Goal: Check status: Check status

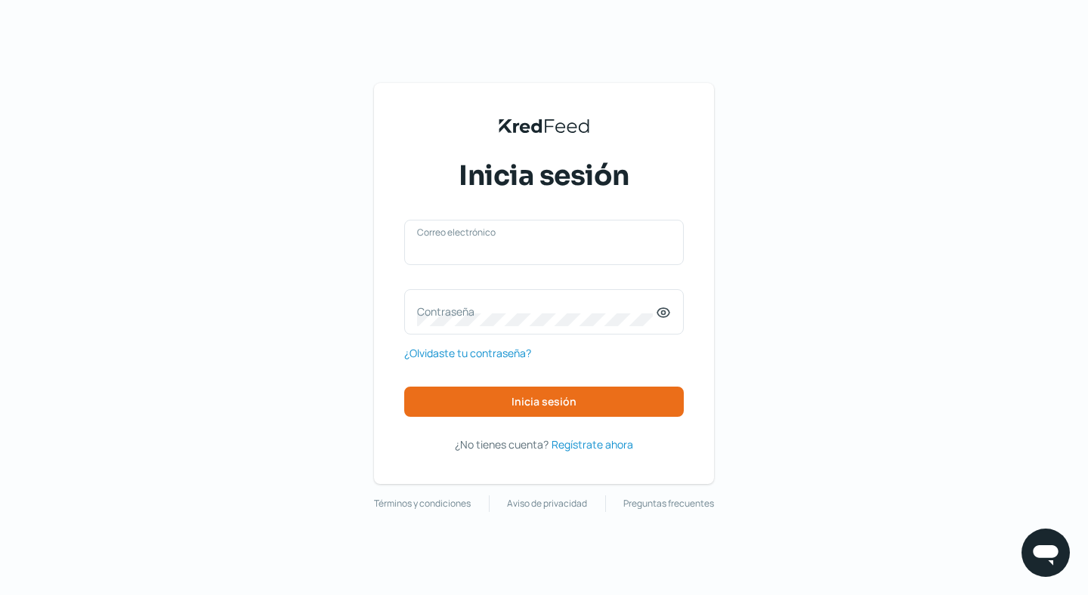
type input "[EMAIL_ADDRESS][DOMAIN_NAME]"
click at [548, 418] on div "[EMAIL_ADDRESS][DOMAIN_NAME] Correo electrónico Contraseña ¿Olvidaste tu contra…" at bounding box center [543, 337] width 279 height 234
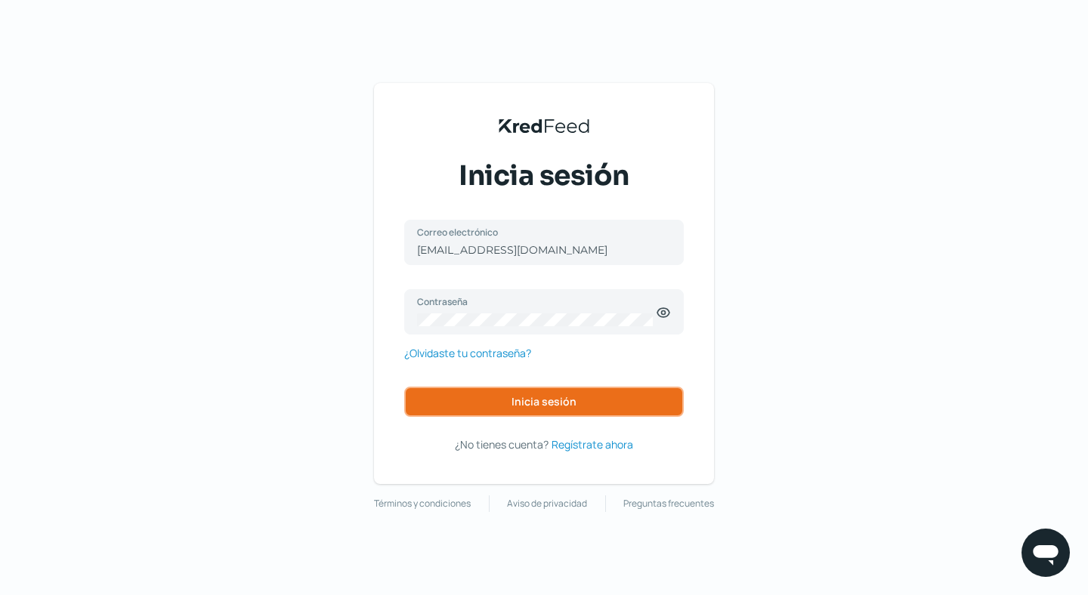
click at [545, 400] on span "Inicia sesión" at bounding box center [543, 402] width 65 height 11
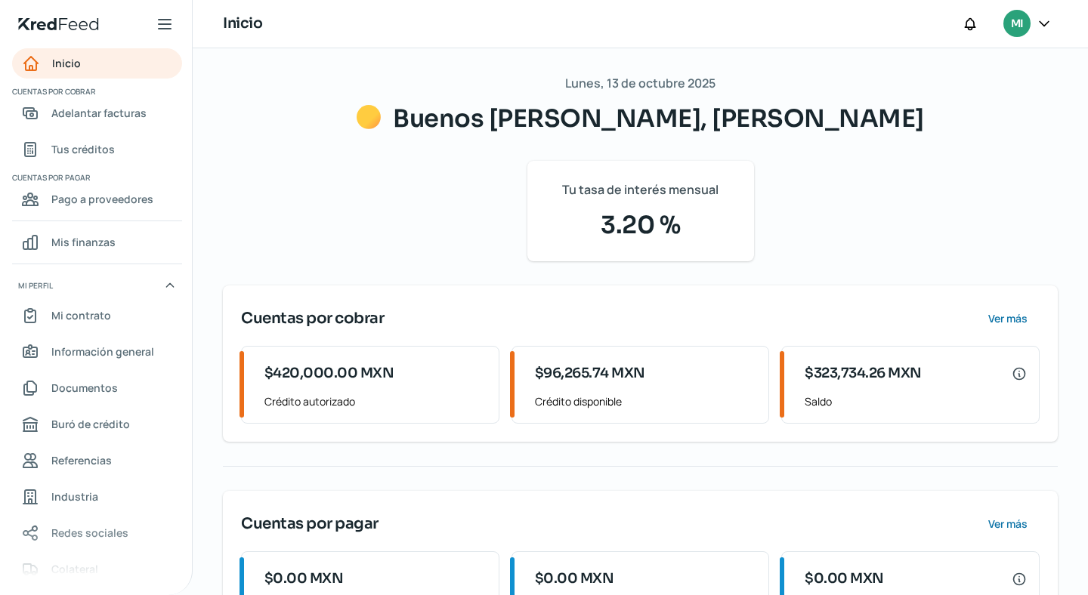
click at [852, 389] on div "$323,734.26 MXN Saldo" at bounding box center [912, 385] width 252 height 76
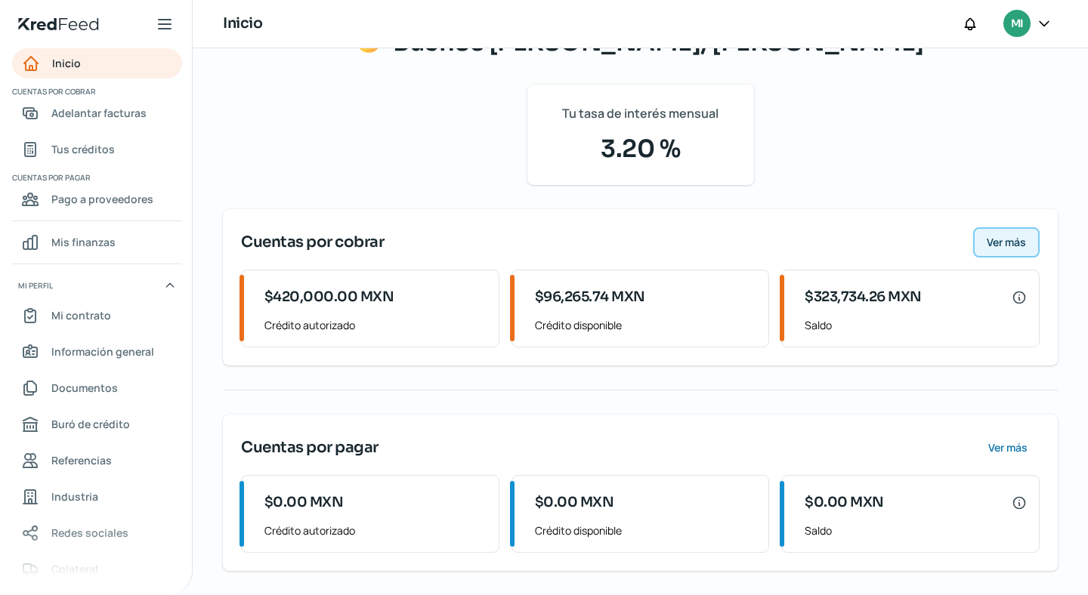
click at [1011, 237] on span "Ver más" at bounding box center [1006, 242] width 39 height 11
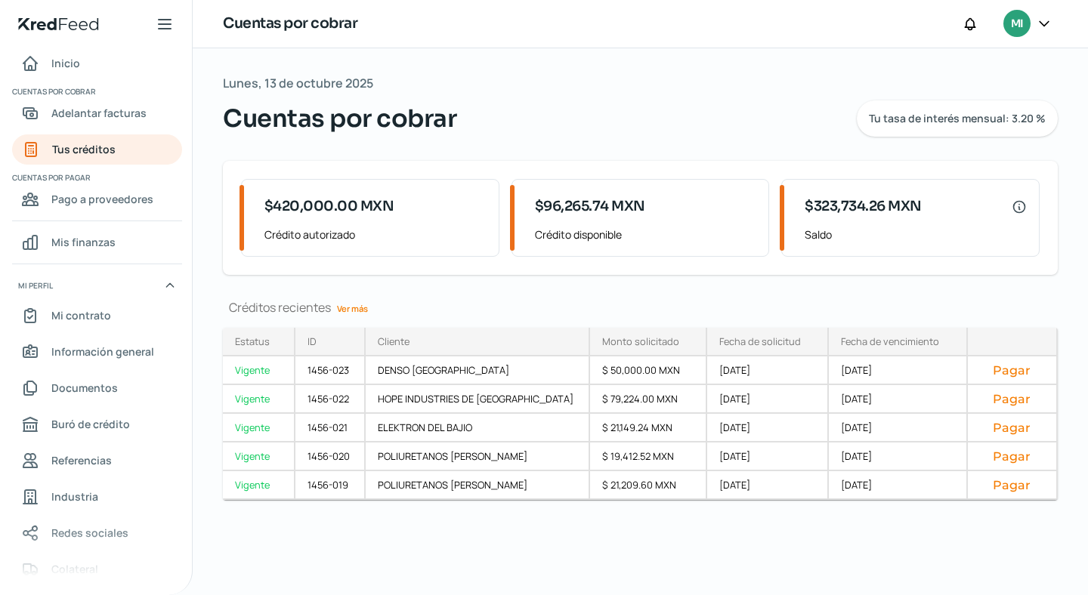
click at [349, 305] on link "Ver más" at bounding box center [352, 308] width 43 height 23
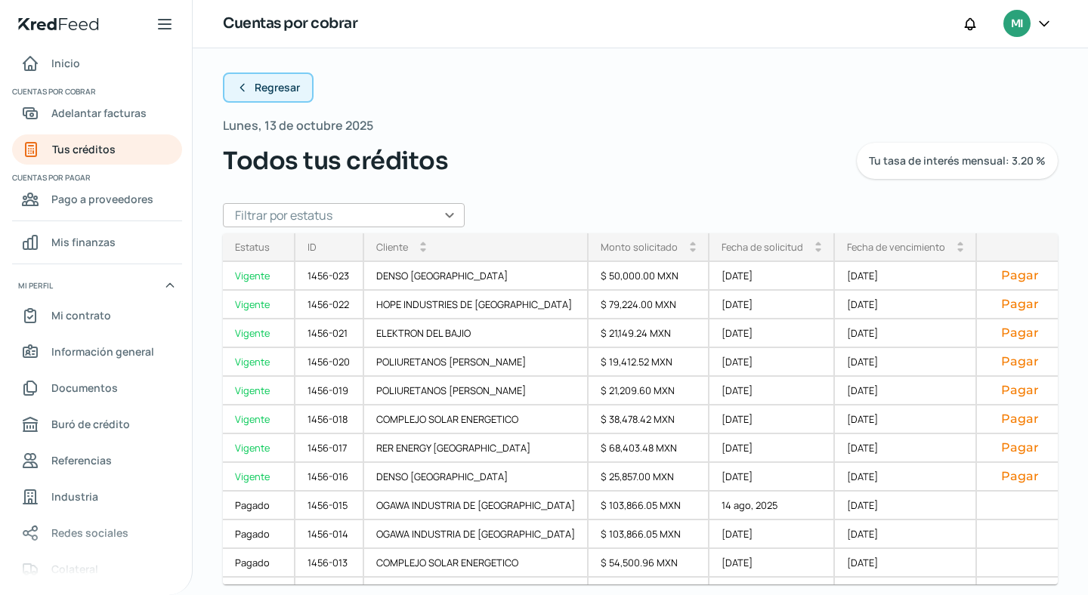
click at [241, 91] on icon at bounding box center [242, 88] width 12 height 12
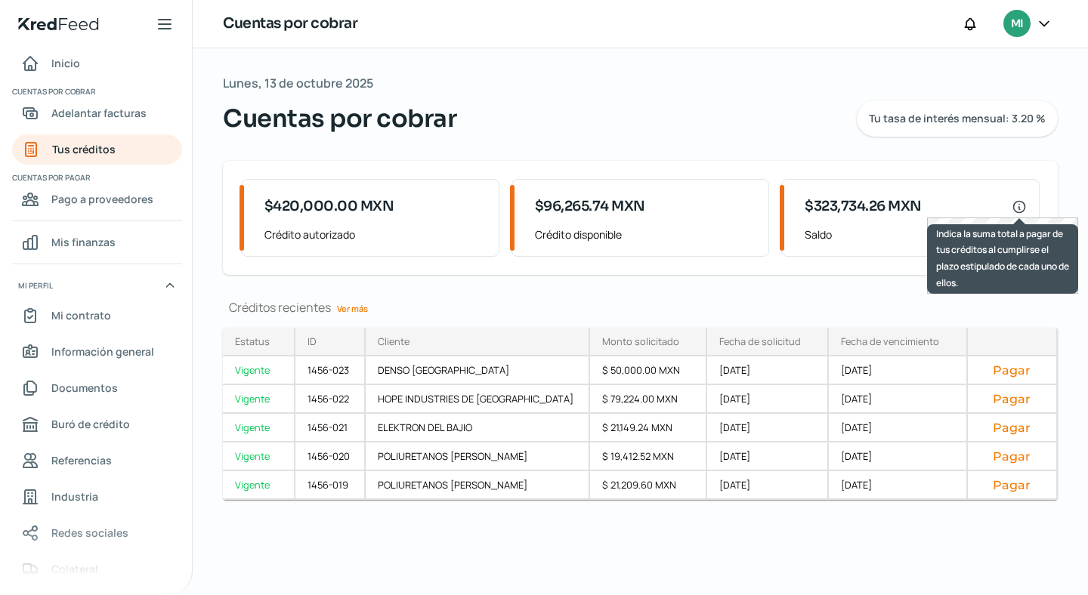
click at [1016, 206] on icon at bounding box center [1018, 206] width 15 height 15
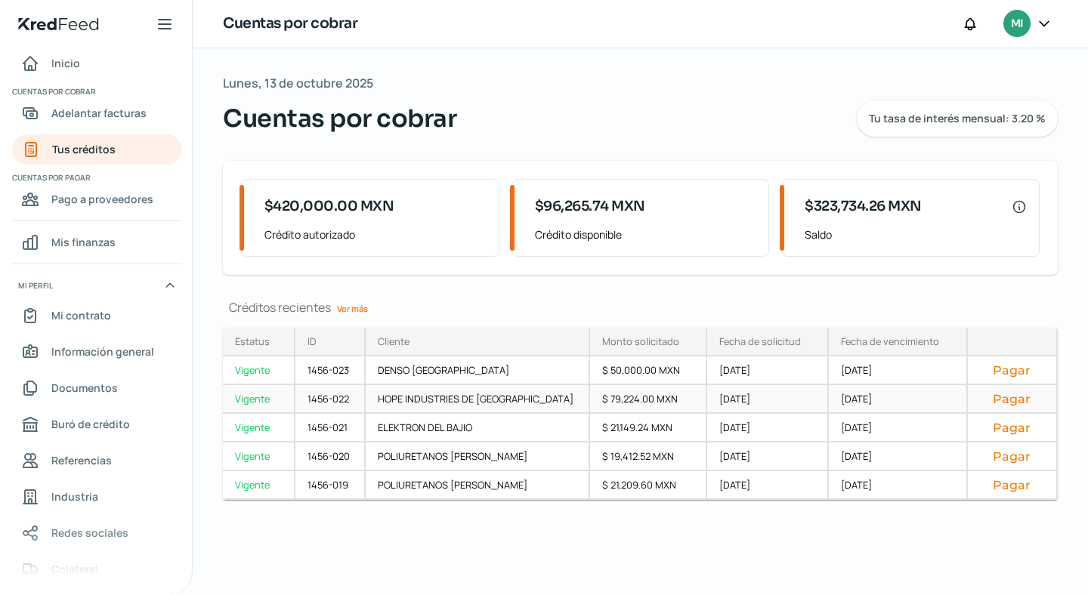
click at [246, 406] on div "Vigente" at bounding box center [259, 399] width 73 height 29
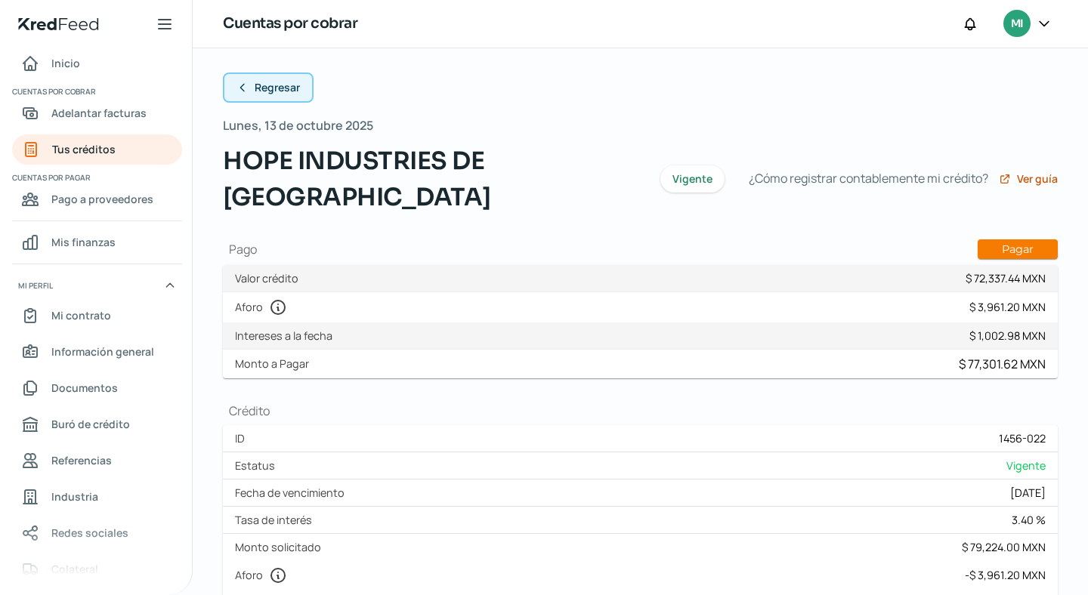
click at [239, 80] on button "Regresar" at bounding box center [268, 88] width 91 height 30
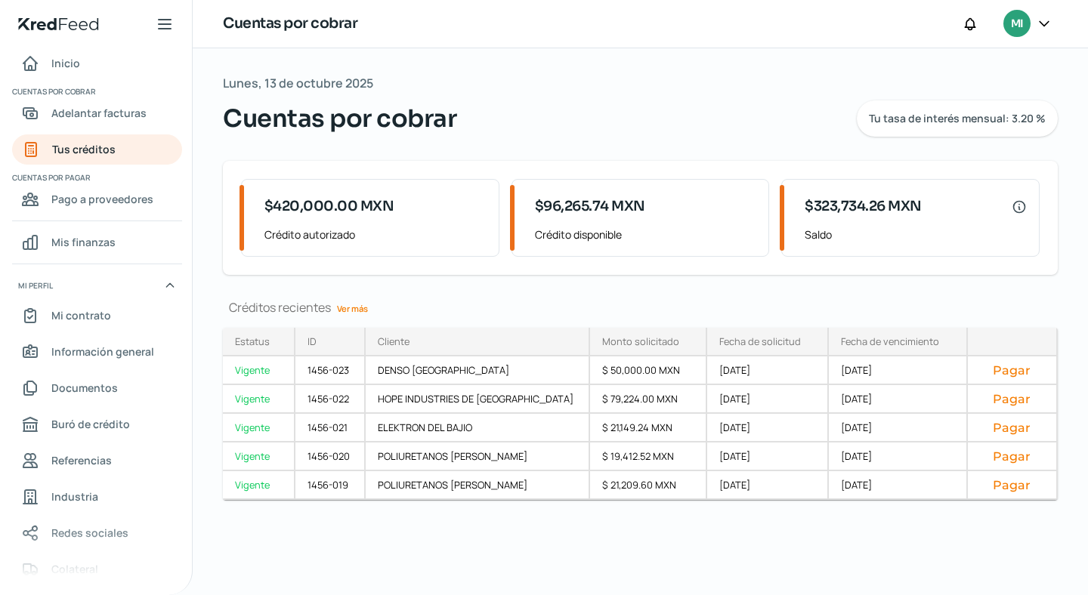
click at [361, 313] on link "Ver más" at bounding box center [352, 308] width 43 height 23
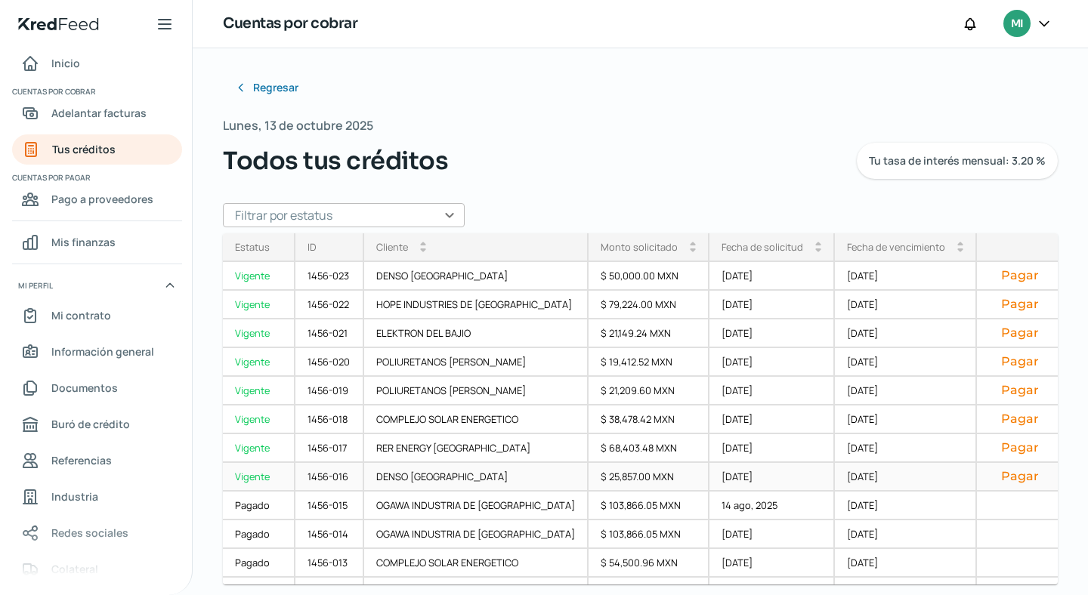
click at [262, 477] on div "Vigente" at bounding box center [259, 477] width 73 height 29
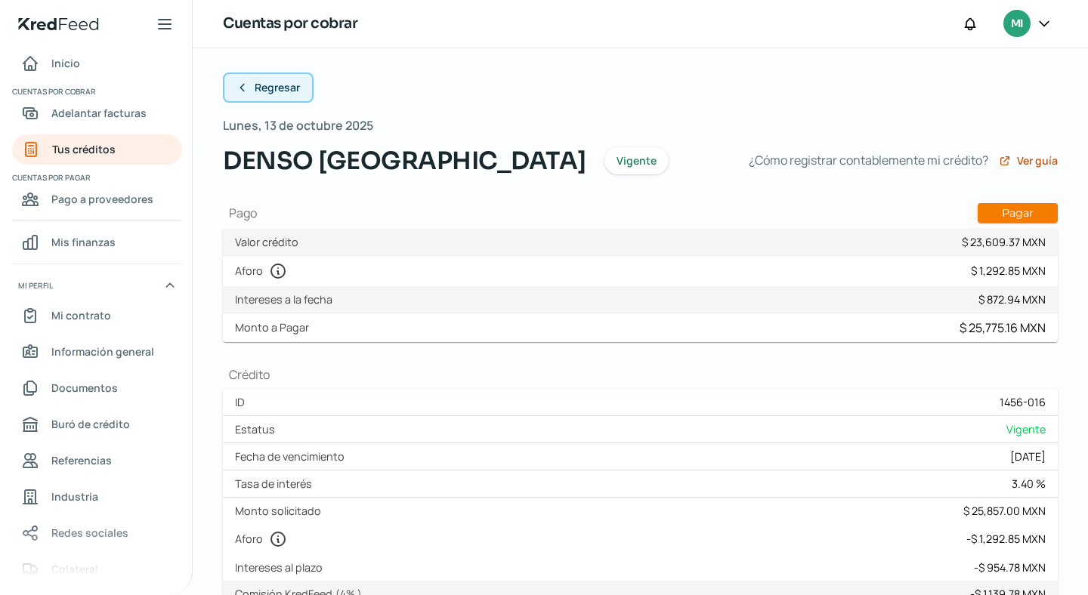
click at [244, 89] on icon at bounding box center [242, 88] width 12 height 12
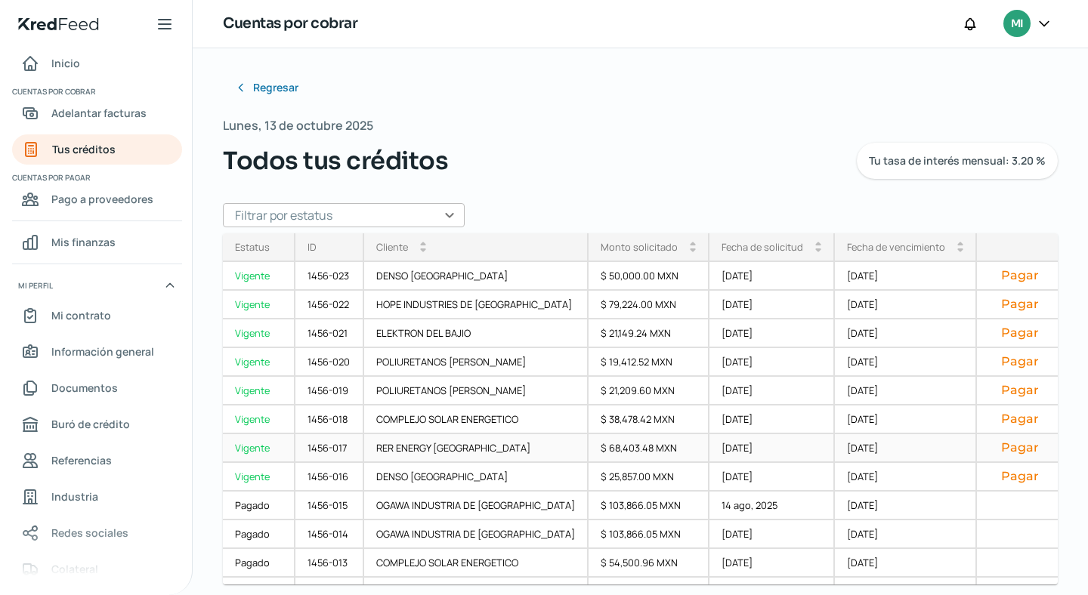
click at [250, 446] on div "Vigente" at bounding box center [259, 448] width 73 height 29
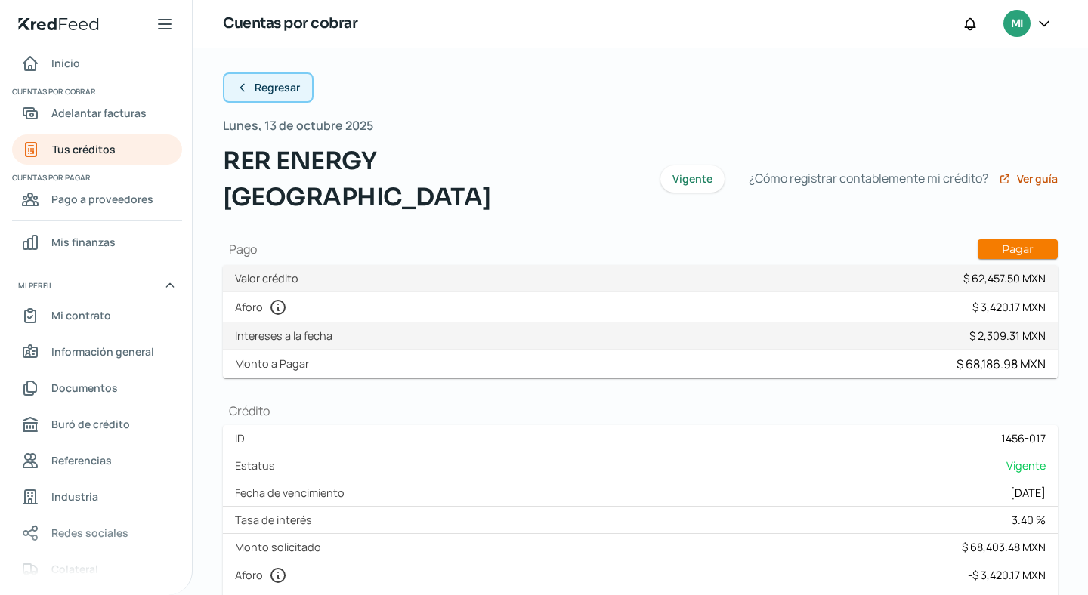
click at [243, 90] on icon at bounding box center [242, 88] width 12 height 12
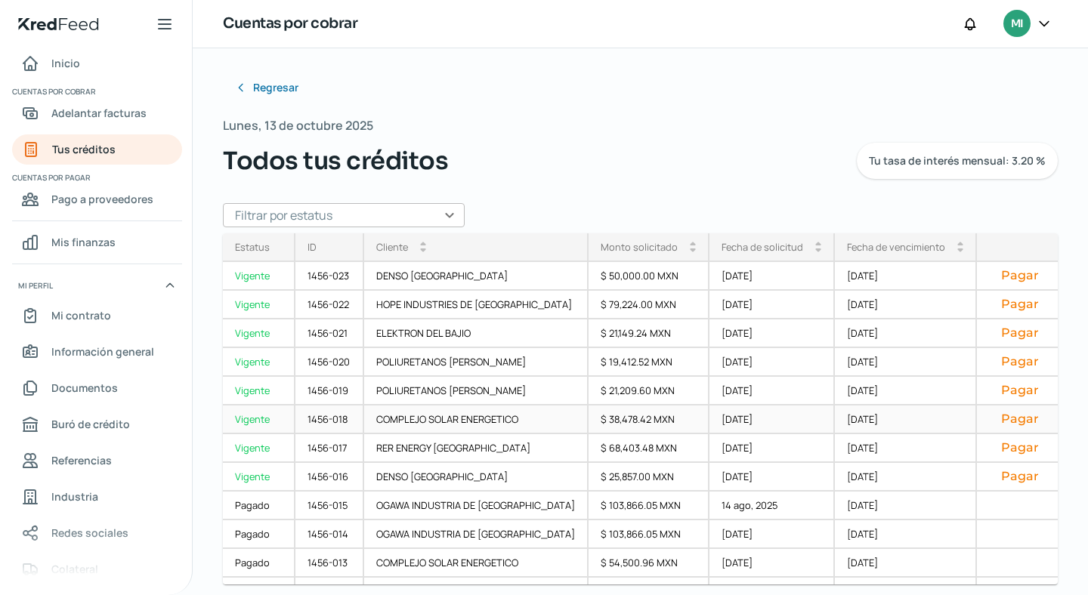
click at [256, 419] on div "Vigente" at bounding box center [259, 420] width 73 height 29
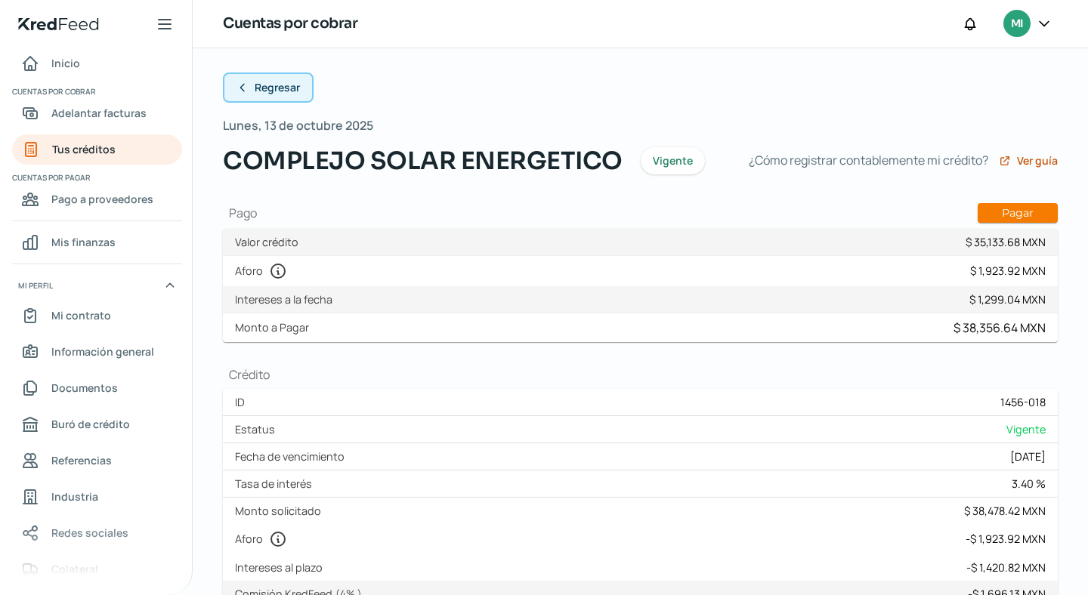
click at [239, 86] on icon at bounding box center [242, 88] width 12 height 12
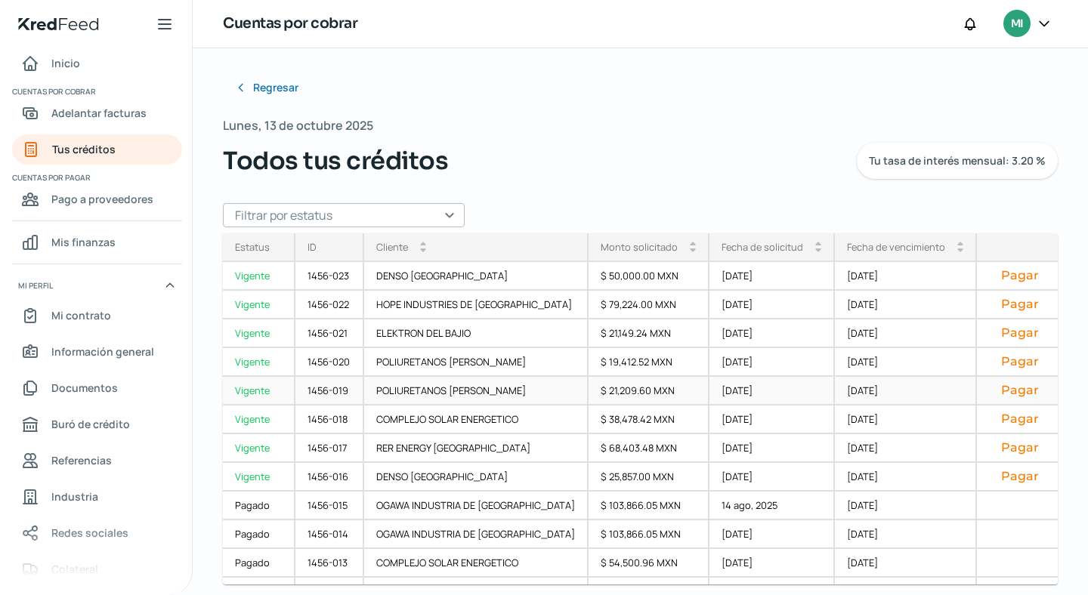
click at [246, 391] on div "Vigente" at bounding box center [259, 391] width 73 height 29
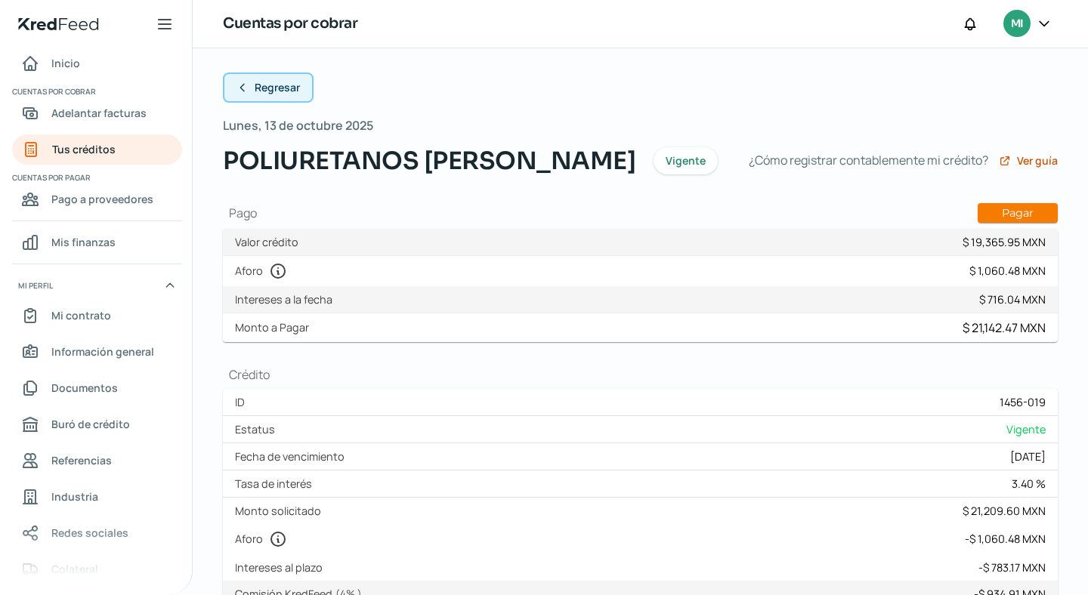
click at [245, 90] on icon at bounding box center [242, 88] width 12 height 12
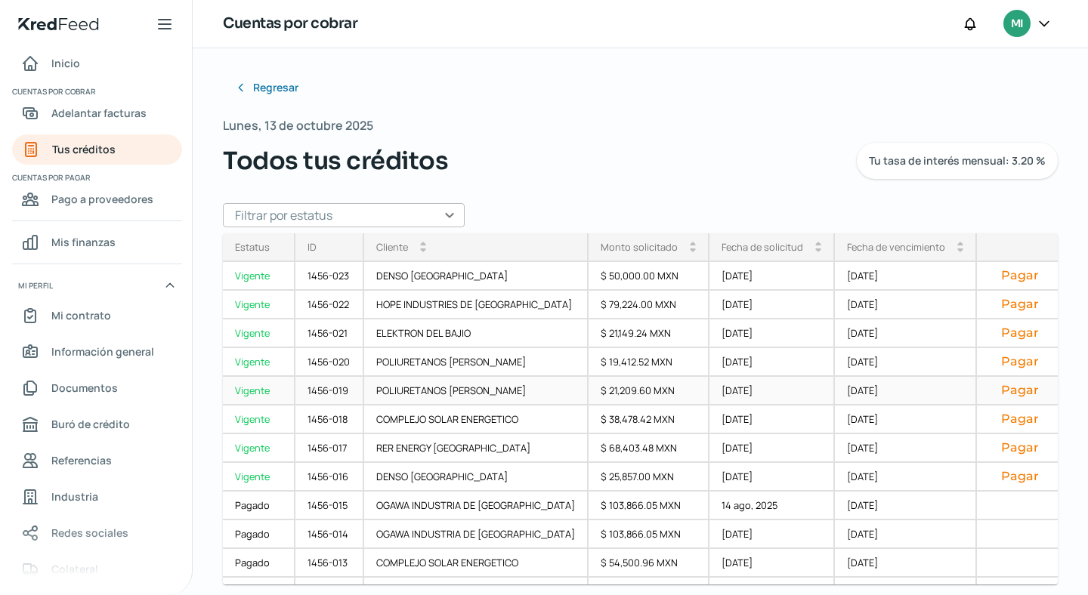
click at [256, 391] on div "Vigente" at bounding box center [259, 391] width 73 height 29
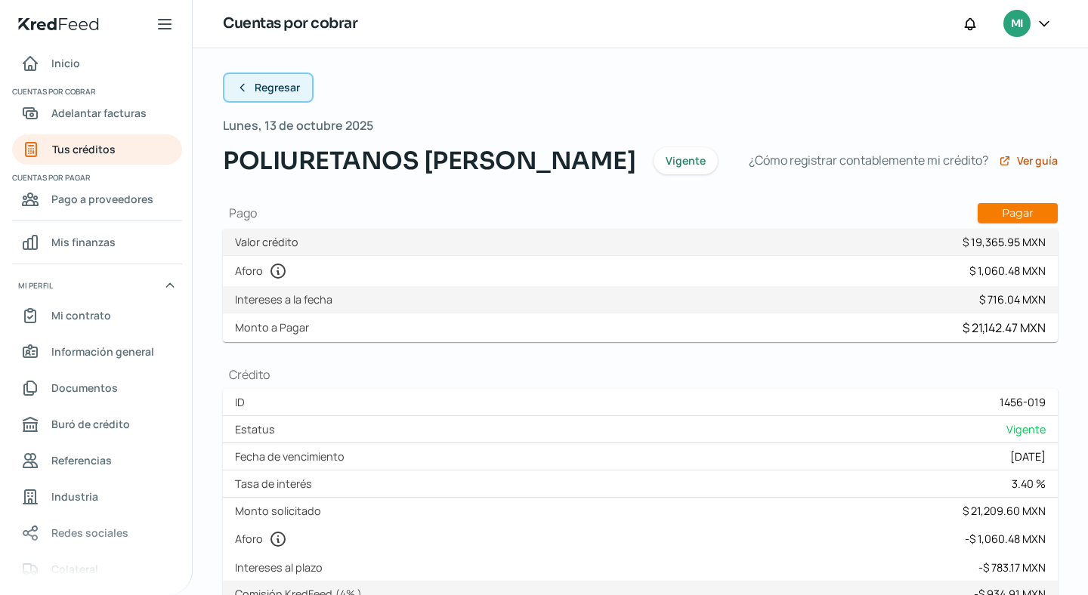
click at [248, 87] on button "Regresar" at bounding box center [268, 88] width 91 height 30
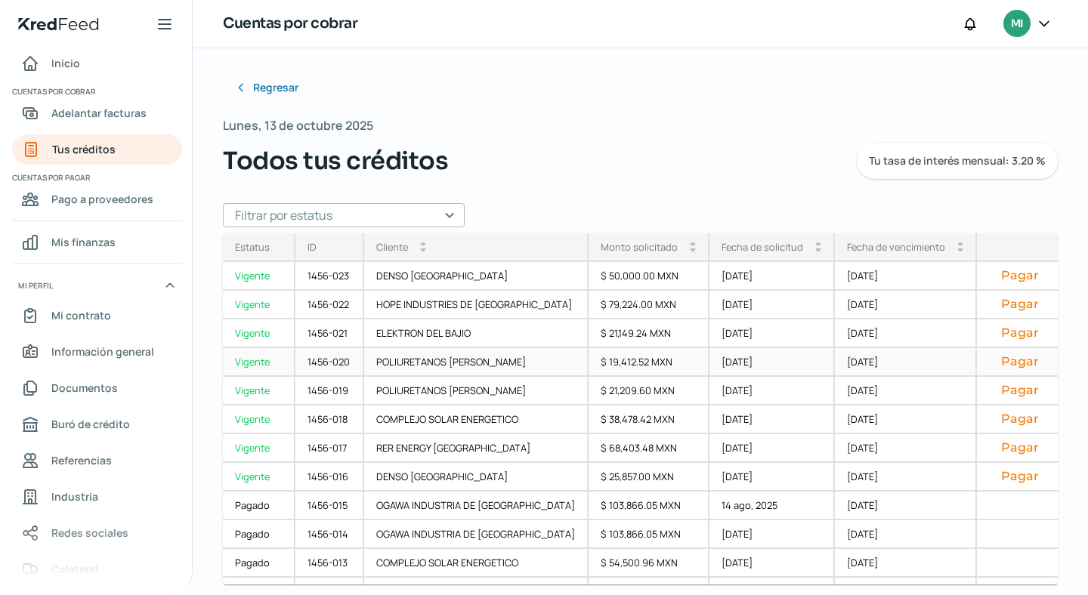
click at [255, 358] on div "Vigente" at bounding box center [259, 362] width 73 height 29
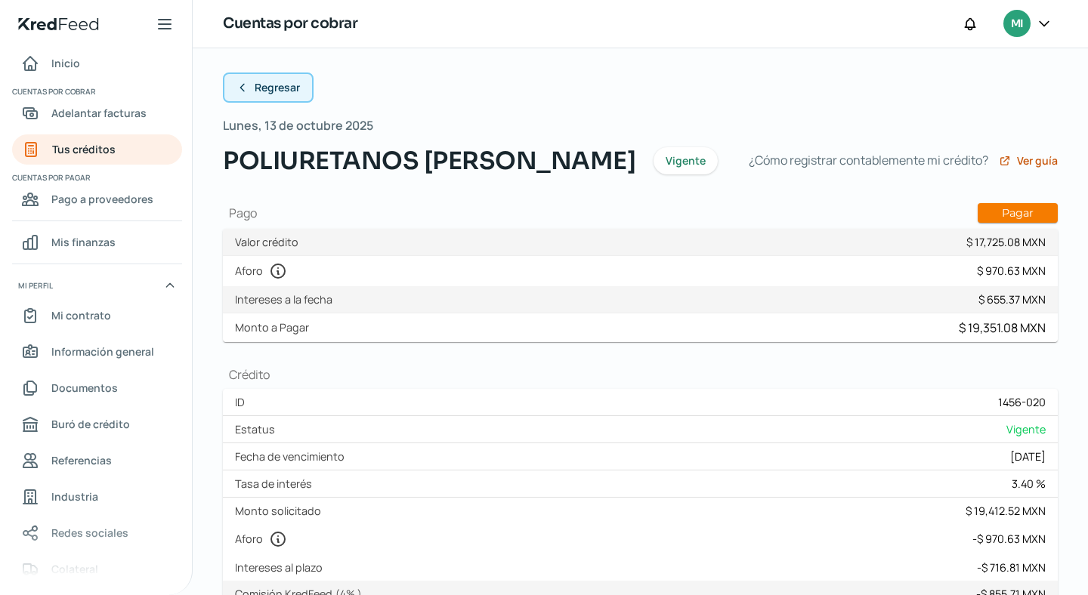
click at [264, 84] on span "Regresar" at bounding box center [277, 87] width 45 height 11
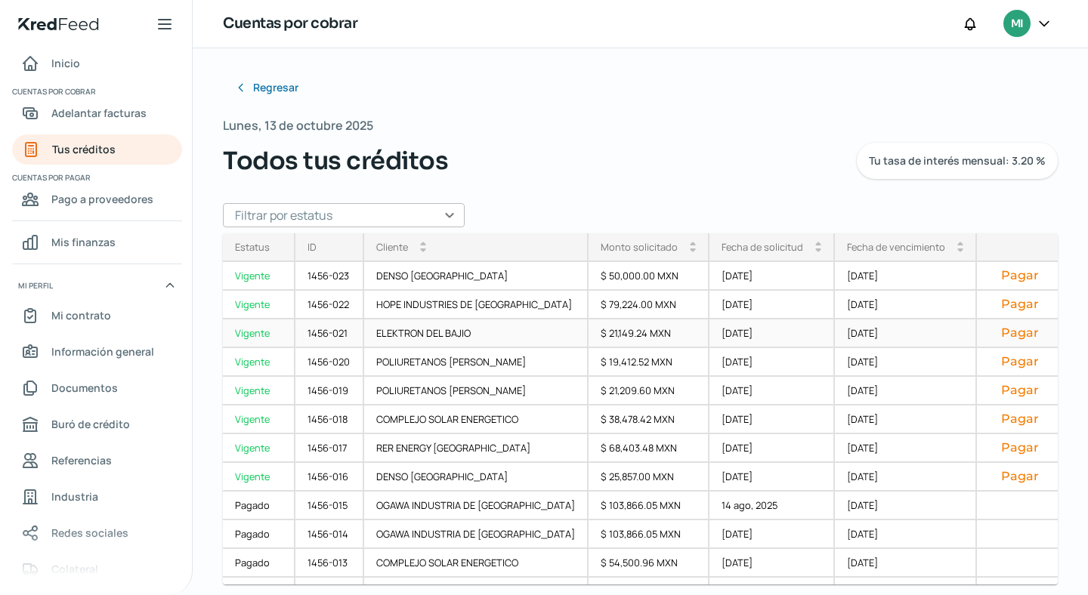
click at [255, 332] on div "Vigente" at bounding box center [259, 334] width 73 height 29
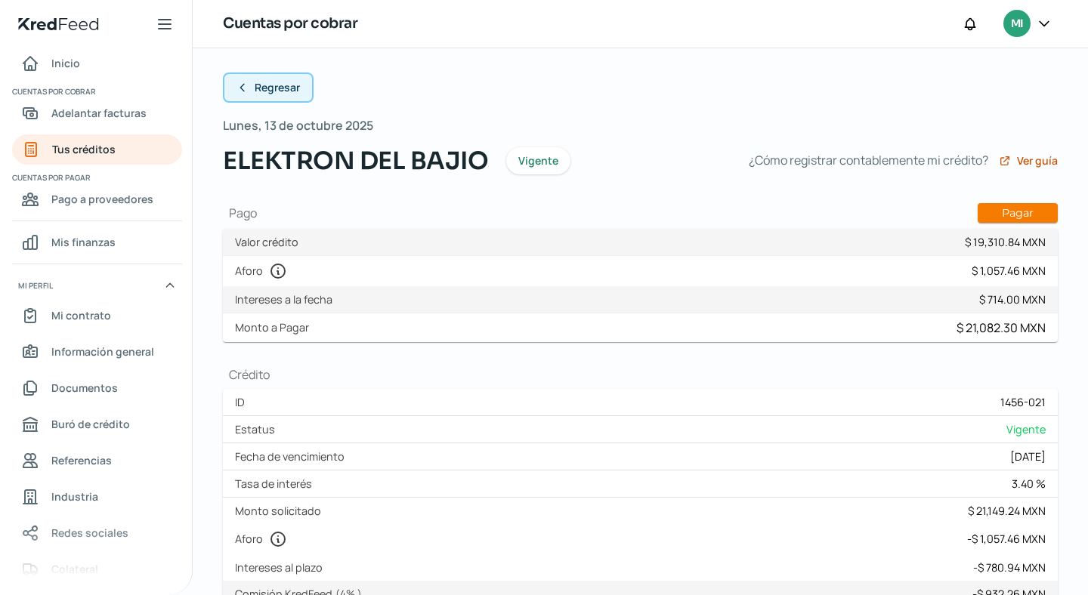
click at [251, 91] on button "Regresar" at bounding box center [268, 88] width 91 height 30
